Goal: Transaction & Acquisition: Book appointment/travel/reservation

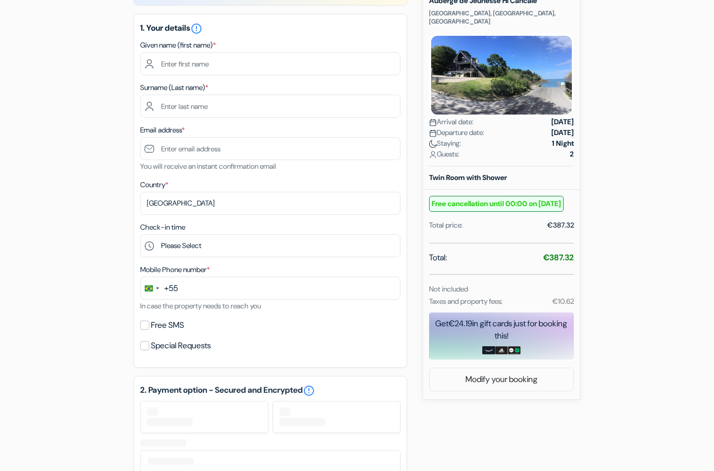
scroll to position [126, 0]
click at [635, 408] on div "add_box Auberge de Jeunesse HI Cancale [GEOGRAPHIC_DATA], [GEOGRAPHIC_DATA], [G…" at bounding box center [356, 356] width 583 height 779
click at [637, 404] on div "add_box Auberge de Jeunesse HI Cancale [GEOGRAPHIC_DATA], [GEOGRAPHIC_DATA], [G…" at bounding box center [356, 356] width 583 height 779
click at [639, 402] on div "add_box Auberge de Jeunesse HI Cancale [GEOGRAPHIC_DATA], [GEOGRAPHIC_DATA], [G…" at bounding box center [356, 356] width 583 height 779
click at [640, 402] on div "add_box Auberge de Jeunesse HI Cancale [GEOGRAPHIC_DATA], [GEOGRAPHIC_DATA], [G…" at bounding box center [356, 356] width 583 height 779
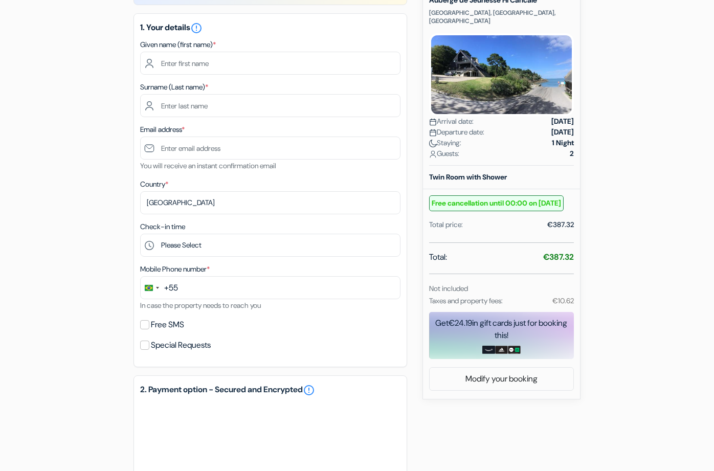
click at [639, 401] on div "add_box Auberge de Jeunesse HI Cancale [GEOGRAPHIC_DATA], [GEOGRAPHIC_DATA], [G…" at bounding box center [356, 356] width 583 height 779
click at [642, 398] on div "add_box Auberge de Jeunesse HI Cancale [GEOGRAPHIC_DATA], [GEOGRAPHIC_DATA], [G…" at bounding box center [356, 356] width 583 height 779
click at [644, 396] on div "add_box Auberge de Jeunesse HI Cancale [GEOGRAPHIC_DATA], [GEOGRAPHIC_DATA], [G…" at bounding box center [356, 356] width 583 height 779
click at [660, 394] on form "Checkout add_box Auberge de Jeunesse HI Cancale [GEOGRAPHIC_DATA], [GEOGRAPHIC_…" at bounding box center [357, 297] width 714 height 769
click at [641, 403] on div "add_box Auberge de Jeunesse HI Cancale [GEOGRAPHIC_DATA], [GEOGRAPHIC_DATA], [G…" at bounding box center [356, 337] width 583 height 740
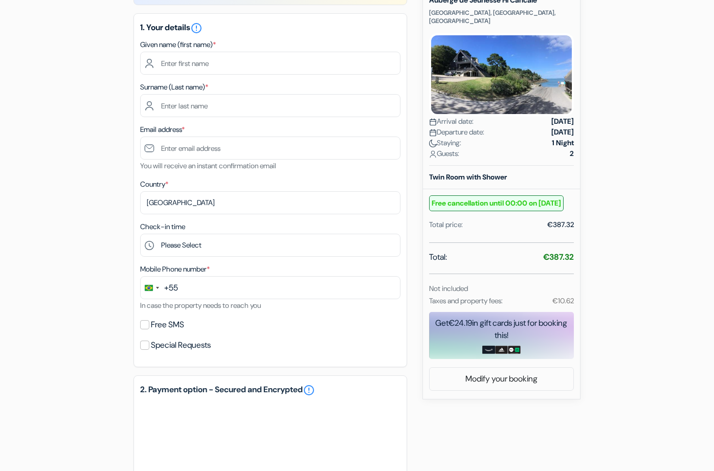
click at [642, 404] on div "add_box Auberge de Jeunesse HI Cancale [GEOGRAPHIC_DATA], [GEOGRAPHIC_DATA], [G…" at bounding box center [356, 337] width 583 height 740
click at [646, 396] on div "add_box Auberge de Jeunesse HI Cancale [GEOGRAPHIC_DATA], [GEOGRAPHIC_DATA], [G…" at bounding box center [356, 337] width 583 height 740
click at [648, 396] on div "add_box Auberge de Jeunesse HI Cancale [GEOGRAPHIC_DATA], [GEOGRAPHIC_DATA], [G…" at bounding box center [356, 337] width 583 height 740
click at [640, 402] on div "add_box Auberge de Jeunesse HI Cancale [GEOGRAPHIC_DATA], [GEOGRAPHIC_DATA], [G…" at bounding box center [356, 337] width 583 height 740
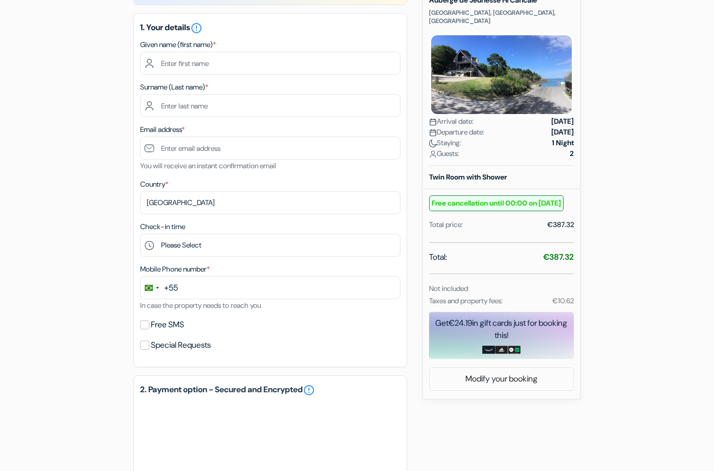
click at [98, 252] on div "add_box Auberge de Jeunesse HI Cancale [GEOGRAPHIC_DATA], [GEOGRAPHIC_DATA], [G…" at bounding box center [356, 337] width 583 height 740
